Goal: Check status: Check status

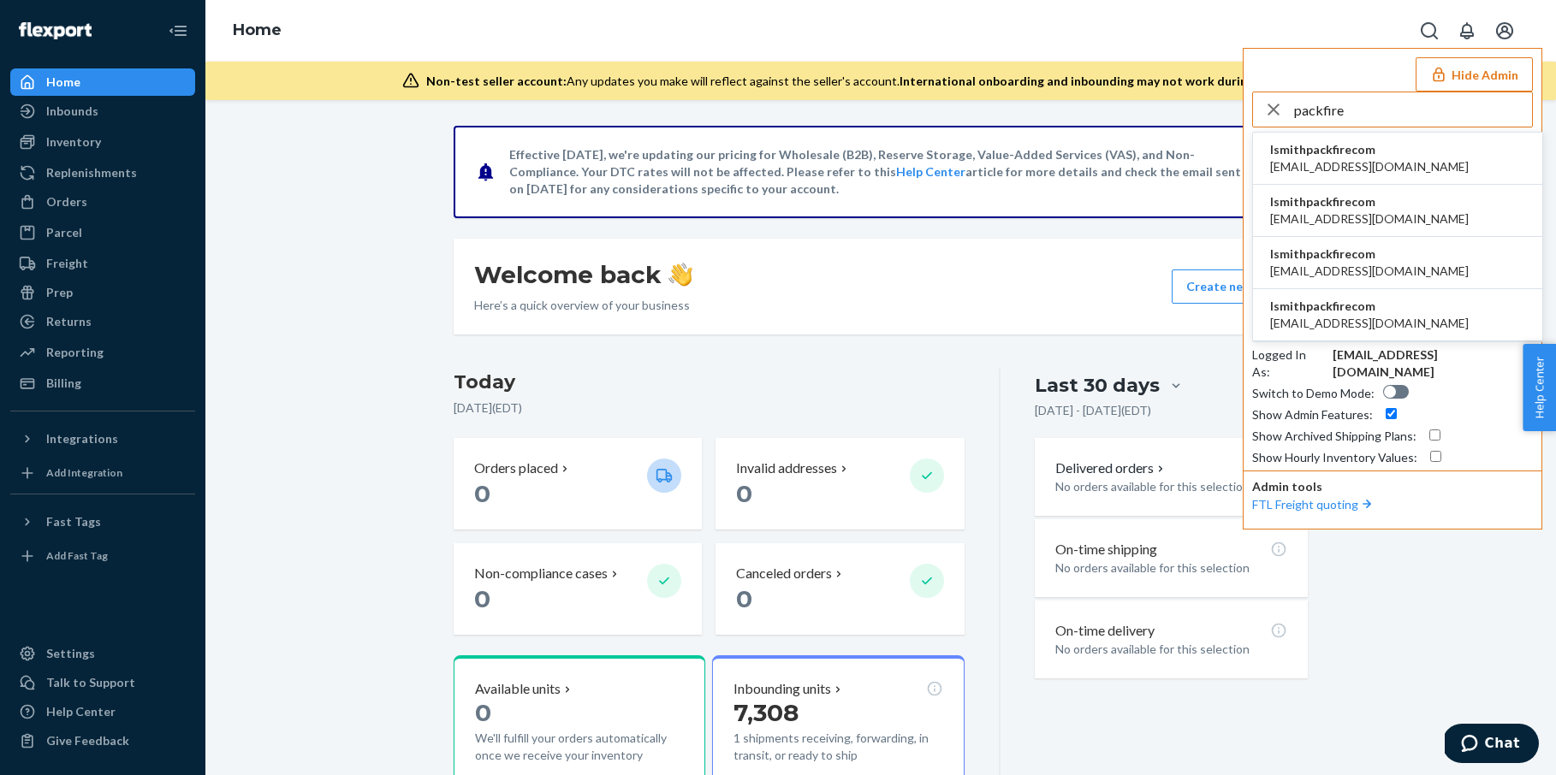
type input "packfire"
click at [1305, 160] on span "ipolke@packfire.com" at bounding box center [1369, 166] width 199 height 17
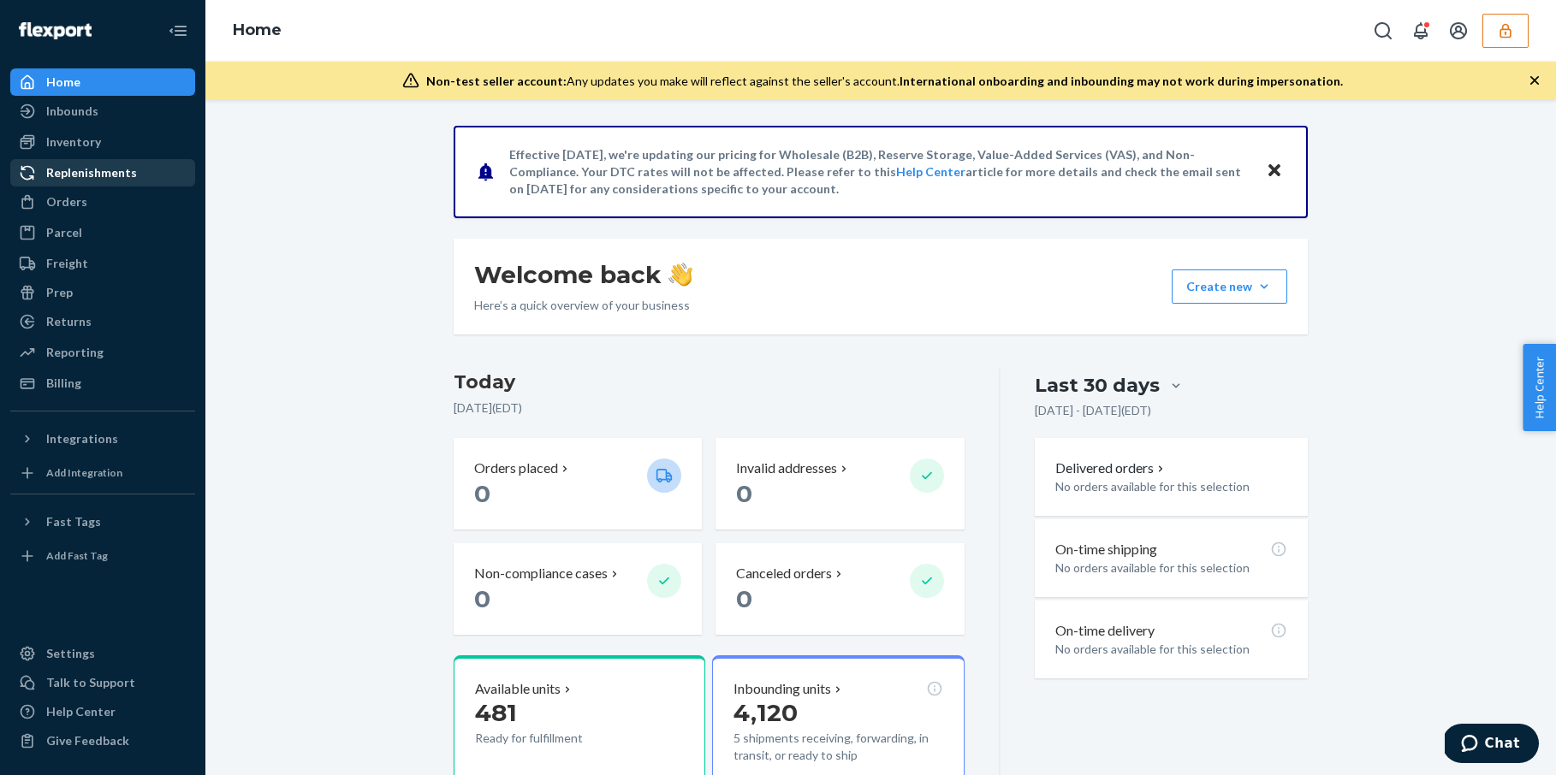
click at [108, 179] on div "Replenishments" at bounding box center [91, 172] width 91 height 17
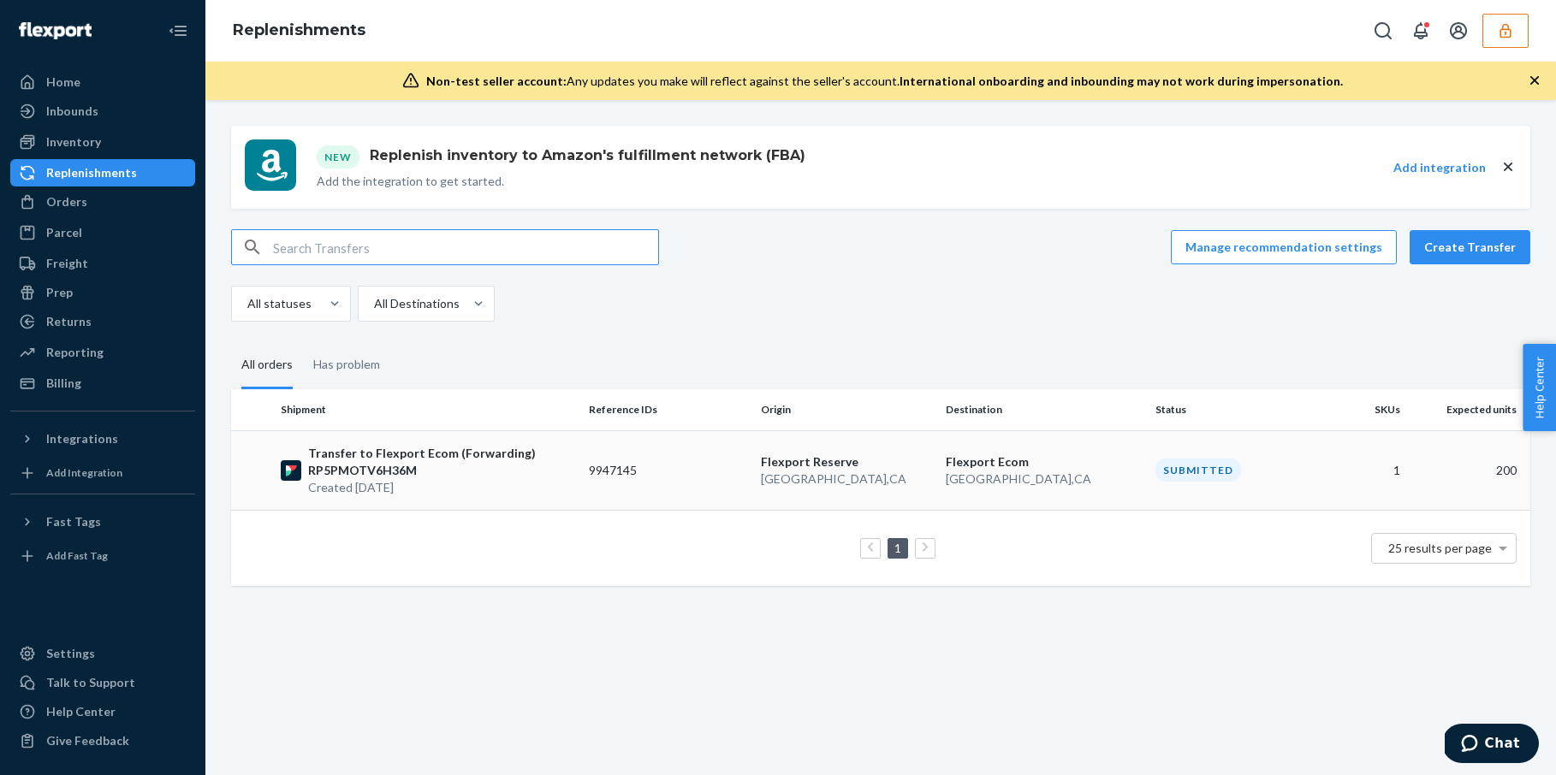
click at [697, 466] on td "9947145" at bounding box center [668, 471] width 172 height 80
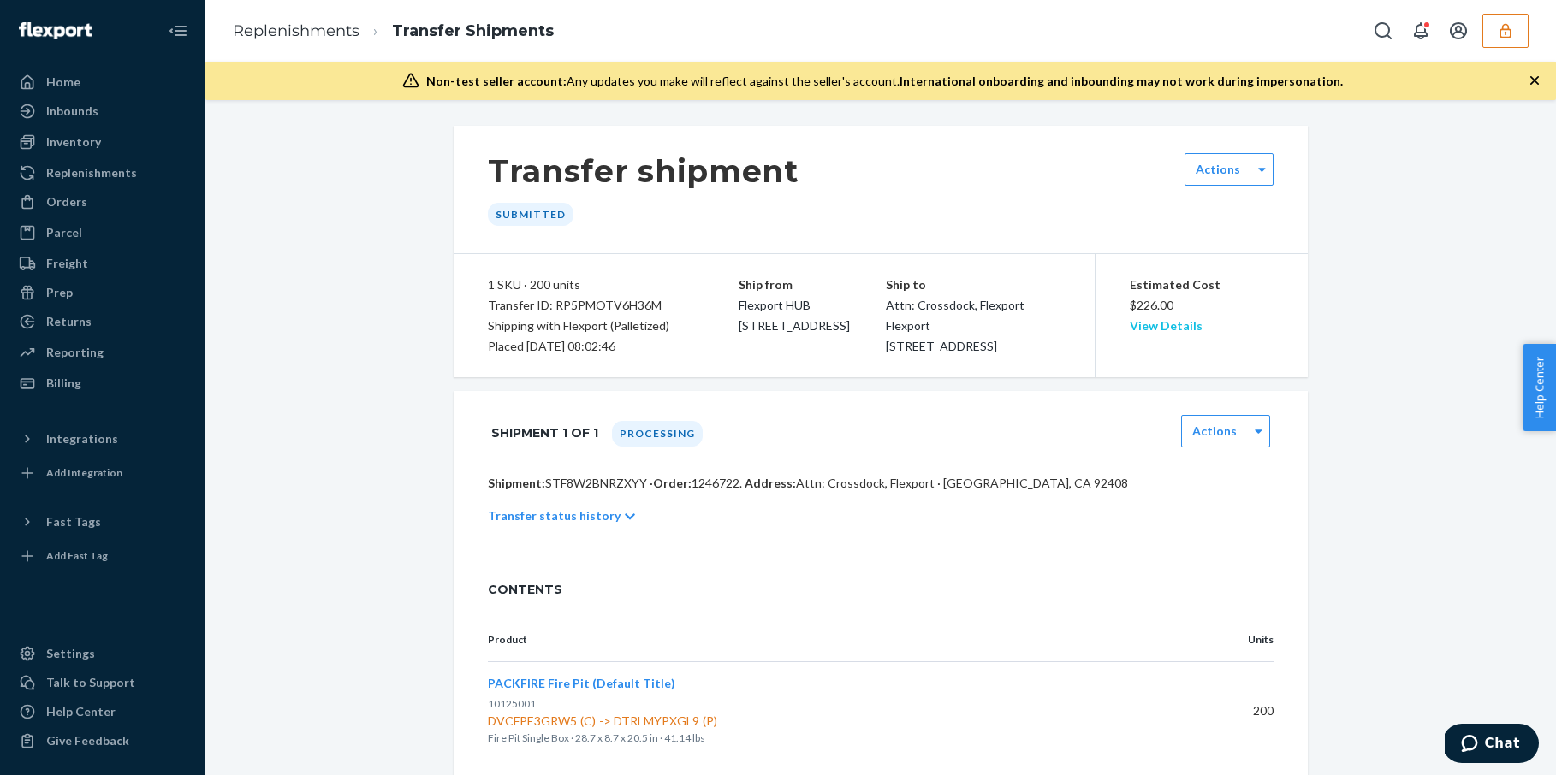
click at [1177, 331] on link "View Details" at bounding box center [1166, 325] width 73 height 15
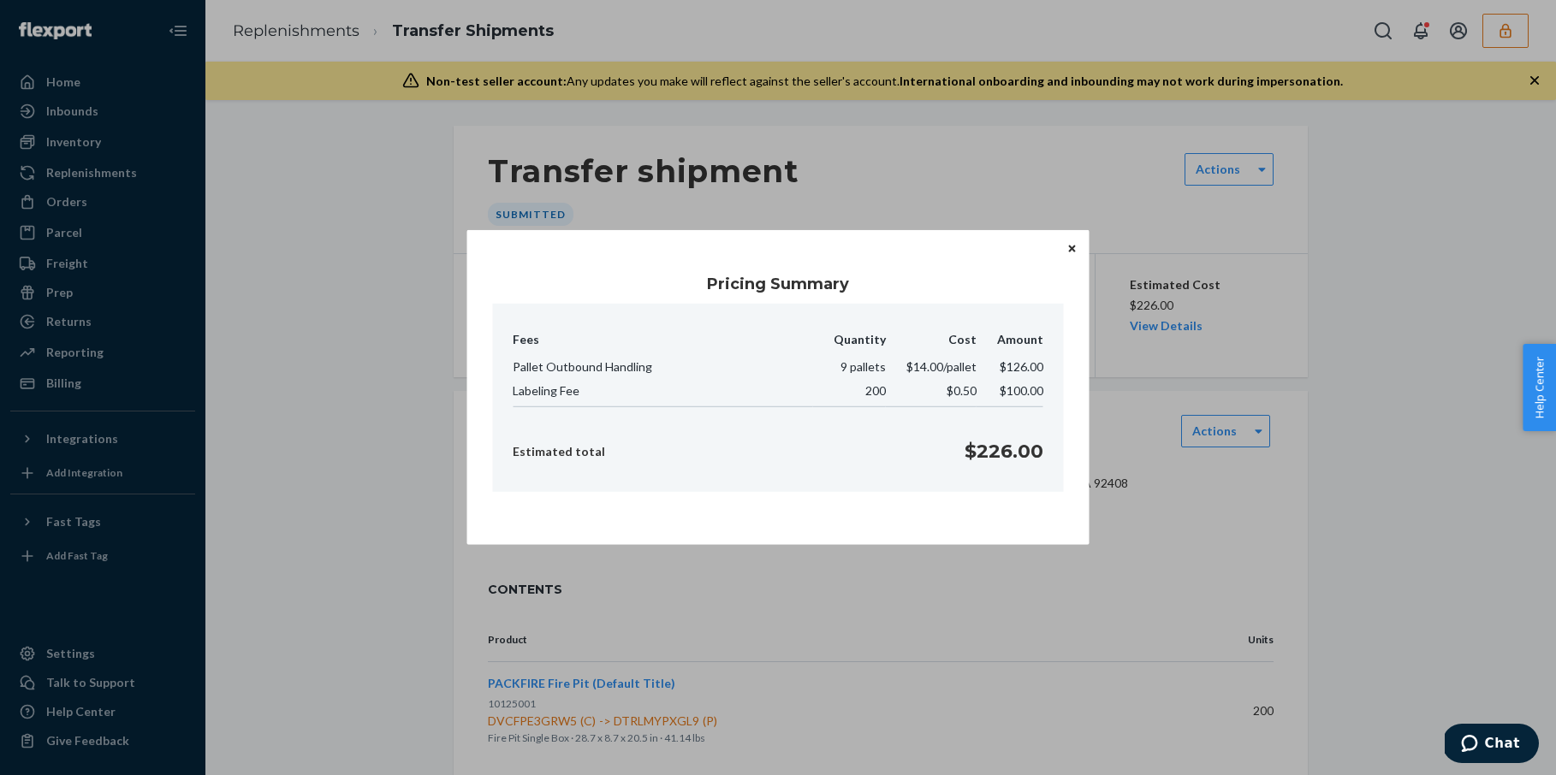
click at [1072, 249] on icon "Close" at bounding box center [1071, 248] width 7 height 7
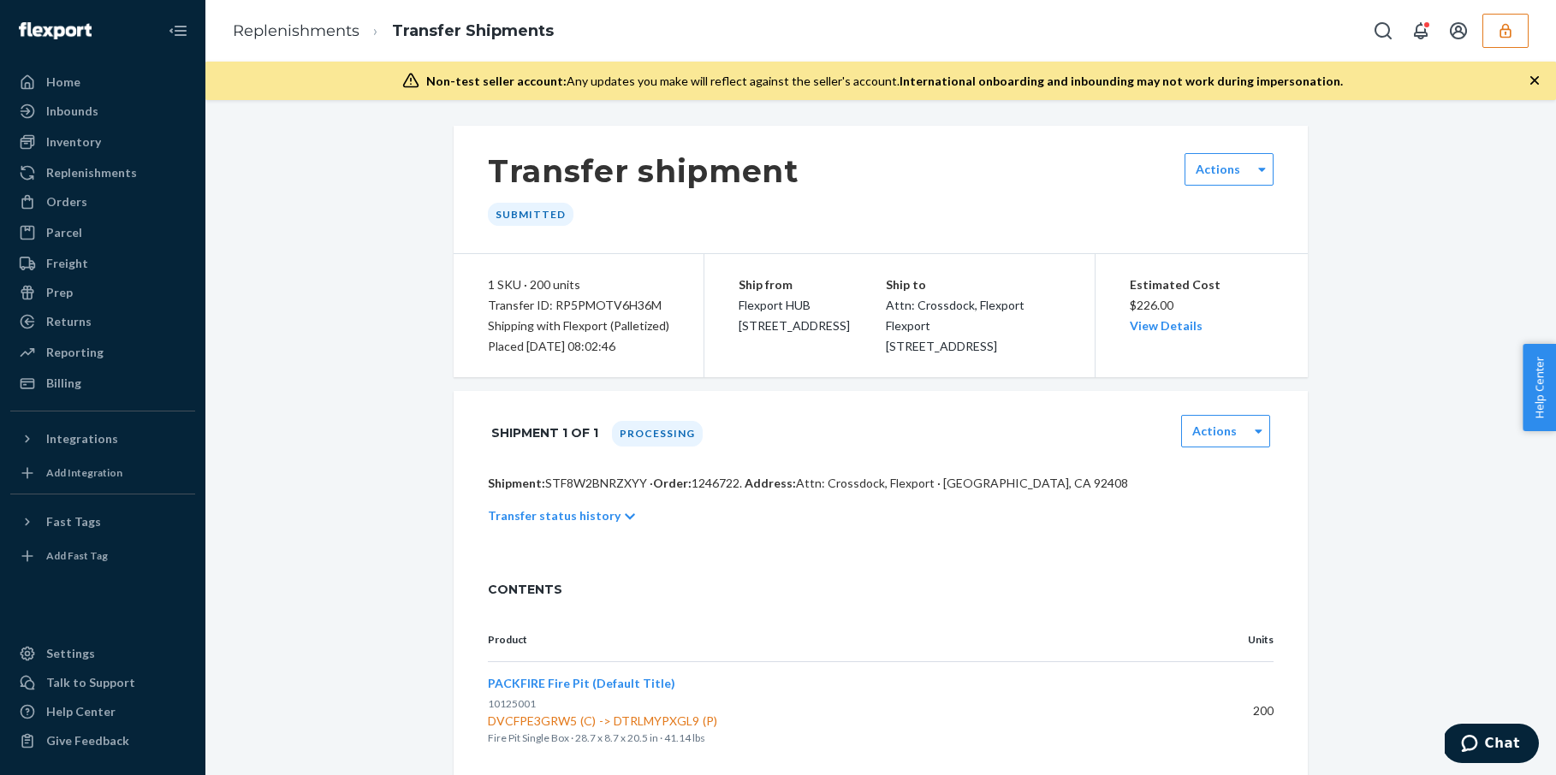
scroll to position [66, 0]
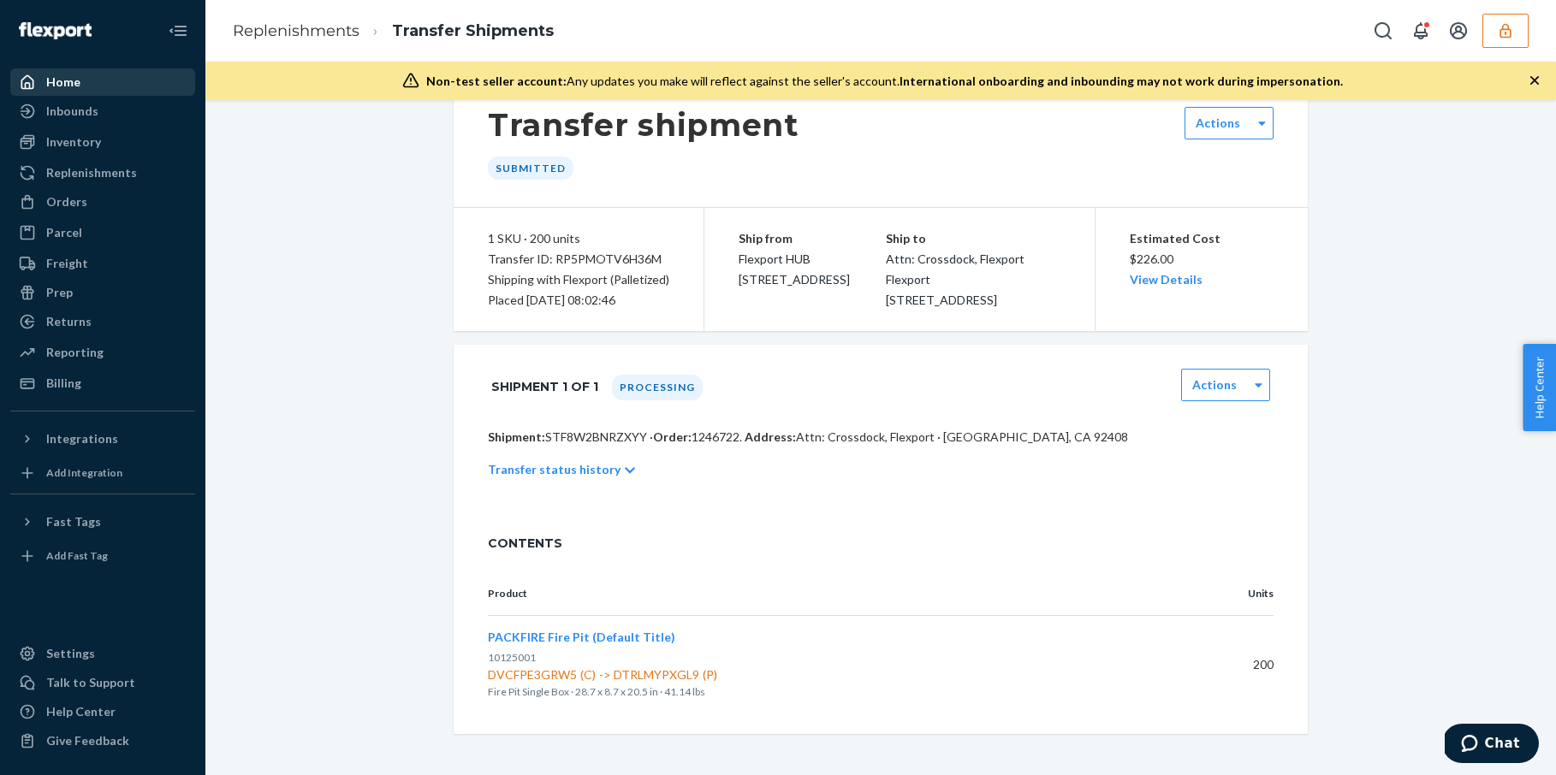
click at [139, 80] on div "Home" at bounding box center [102, 82] width 181 height 24
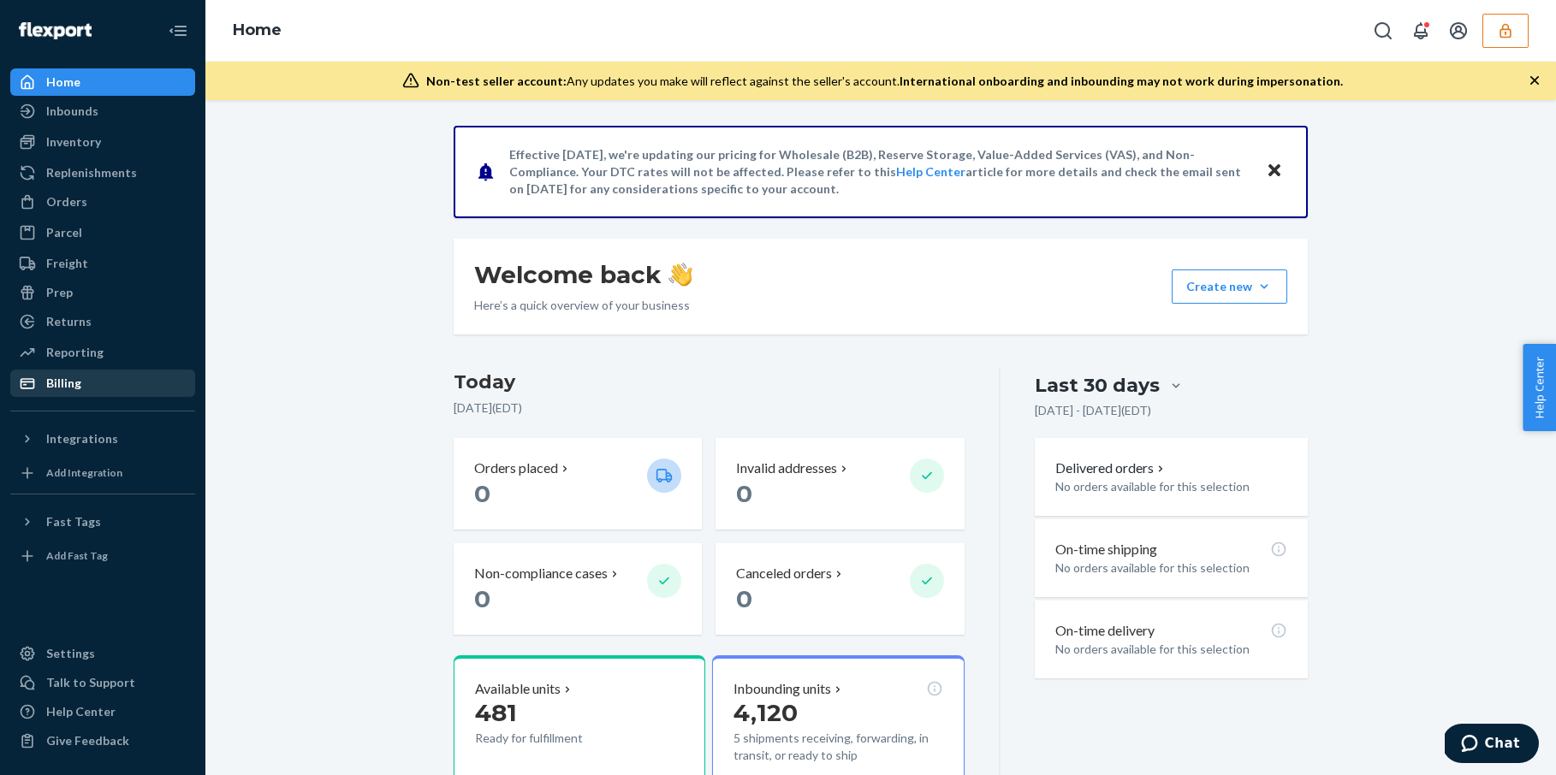
click at [88, 377] on div "Billing" at bounding box center [102, 383] width 181 height 24
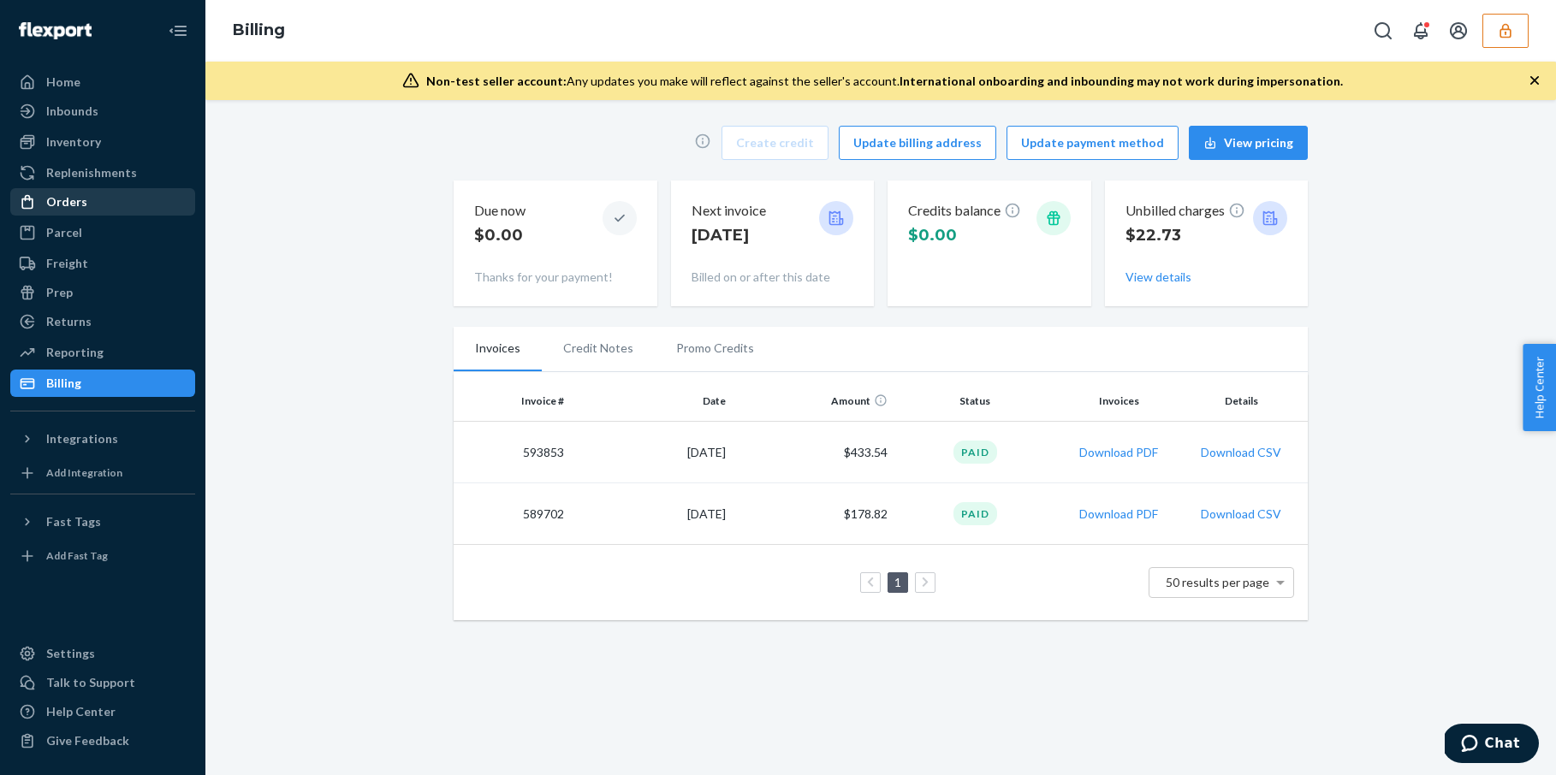
click at [77, 204] on div "Orders" at bounding box center [66, 201] width 41 height 17
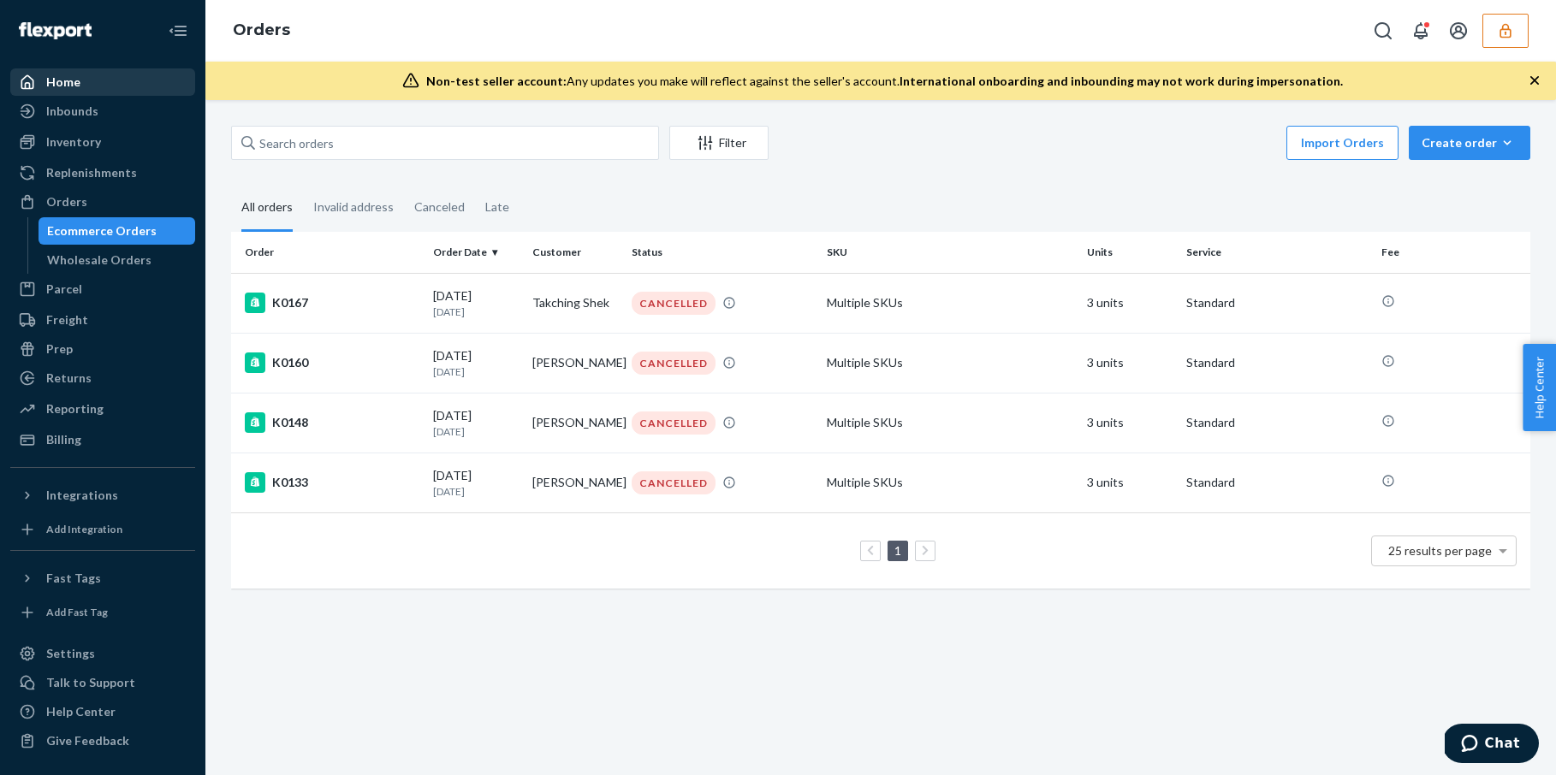
click at [86, 76] on div "Home" at bounding box center [102, 82] width 181 height 24
